Goal: Transaction & Acquisition: Download file/media

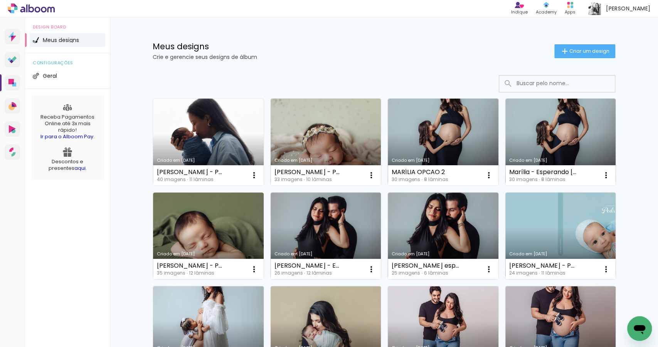
click at [218, 135] on link "Criado em [DATE]" at bounding box center [208, 142] width 111 height 87
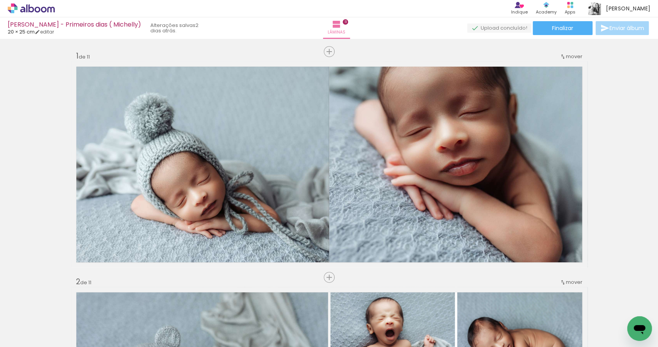
click at [39, 325] on iron-icon at bounding box center [39, 324] width 6 height 6
click at [38, 323] on paper-item "Não utilizadas" at bounding box center [25, 322] width 40 height 7
click at [27, 329] on input "Não utilizadas" at bounding box center [21, 330] width 29 height 7
click at [0, 0] on slot "Todas as fotos" at bounding box center [0, 0] width 0 height 0
type input "Todas as fotos"
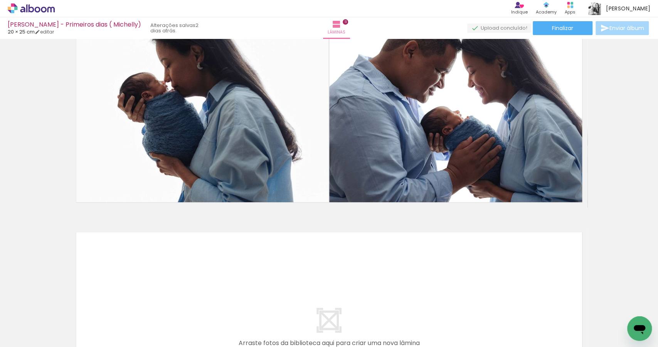
scroll to position [2155, 0]
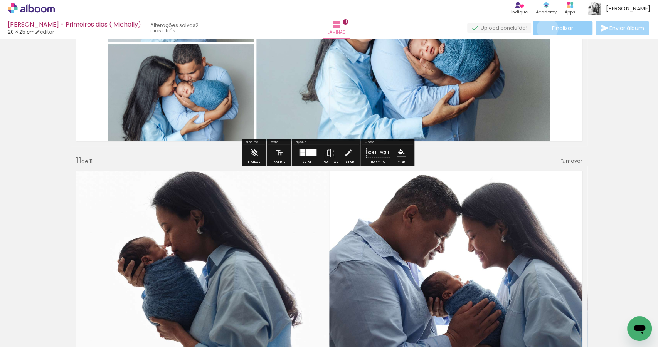
click at [545, 29] on paper-button "Finalizar" at bounding box center [563, 28] width 60 height 14
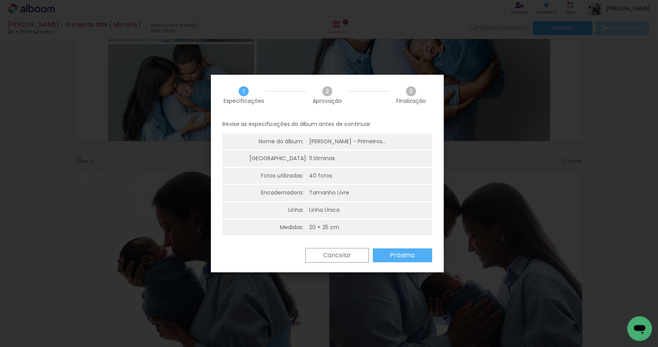
click at [0, 0] on slot "Próximo" at bounding box center [0, 0] width 0 height 0
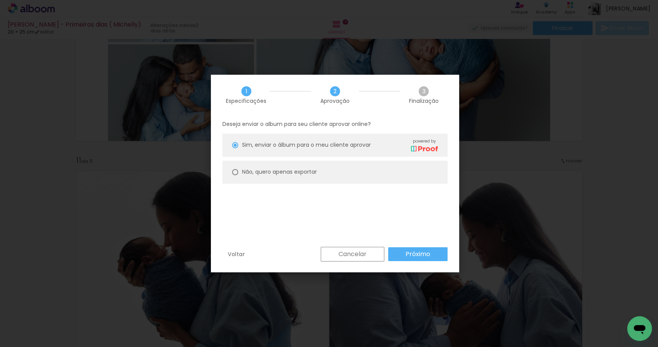
click at [0, 0] on slot "Não, quero apenas exportar" at bounding box center [0, 0] width 0 height 0
type paper-radio-button "on"
click at [0, 0] on slot "Próximo" at bounding box center [0, 0] width 0 height 0
type input "Alta, 300 DPI"
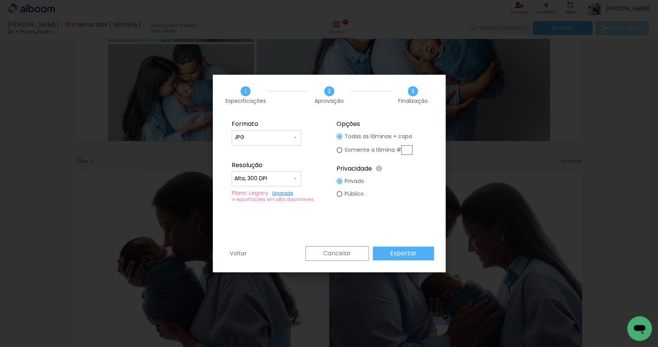
click at [423, 253] on paper-button "Exportar" at bounding box center [403, 254] width 61 height 14
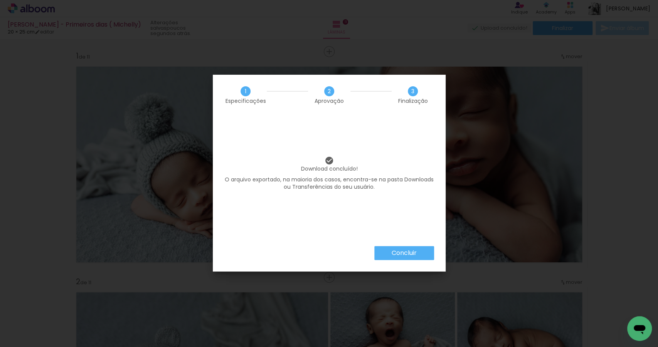
scroll to position [2155, 0]
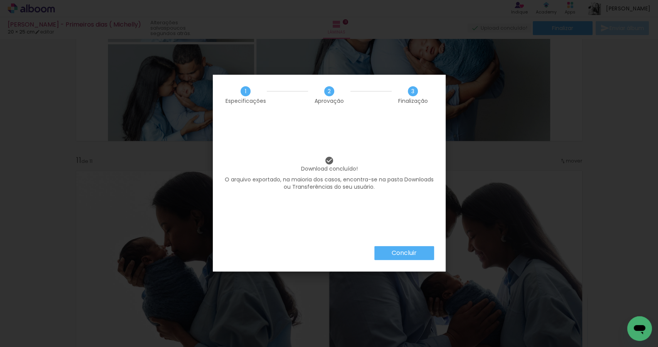
click at [384, 257] on paper-button "Concluir" at bounding box center [404, 253] width 60 height 14
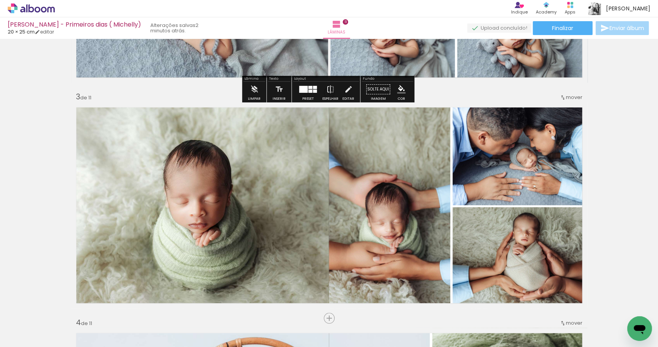
scroll to position [499, 0]
